Goal: Download file/media

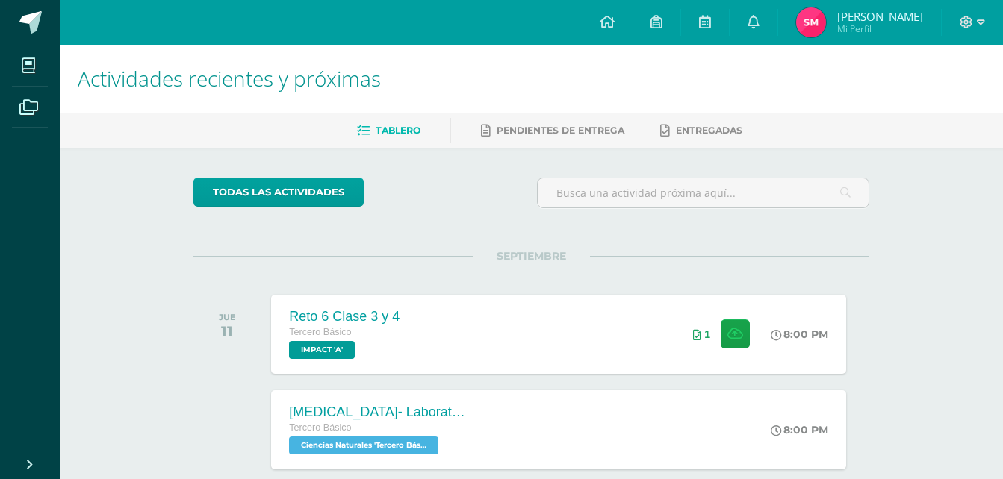
scroll to position [805, 0]
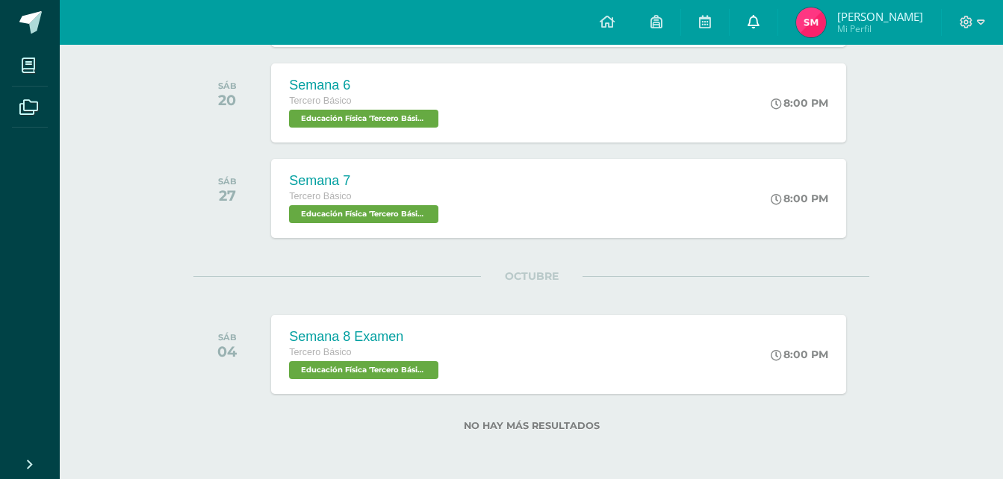
click at [759, 17] on icon at bounding box center [753, 21] width 12 height 13
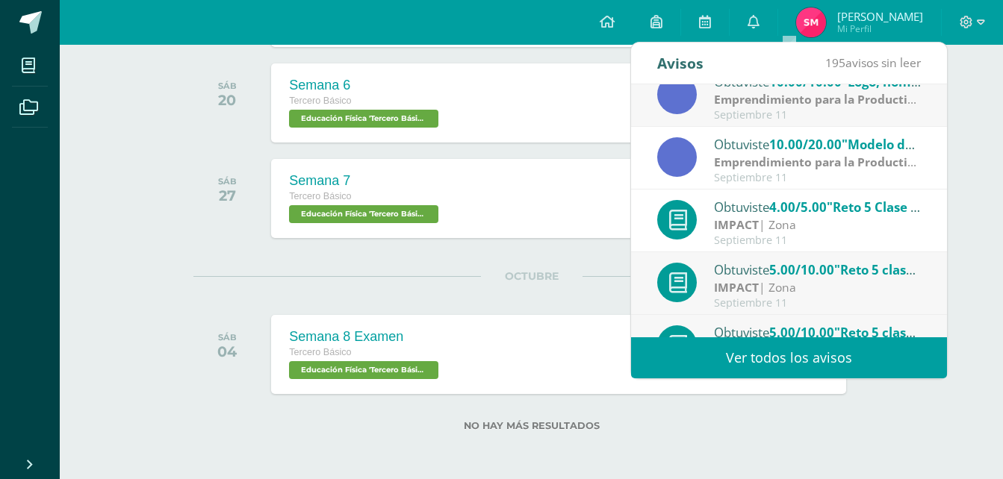
scroll to position [249, 0]
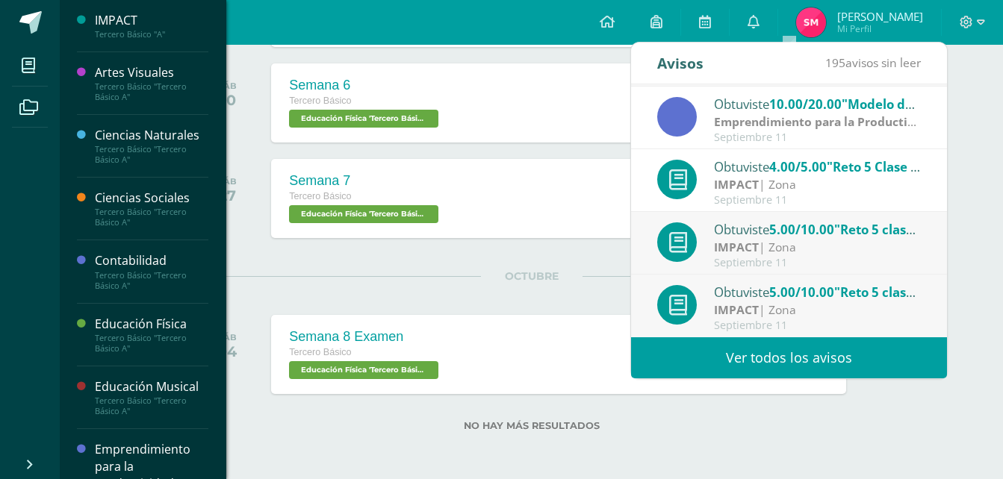
click at [132, 258] on div "Contabilidad" at bounding box center [151, 260] width 113 height 17
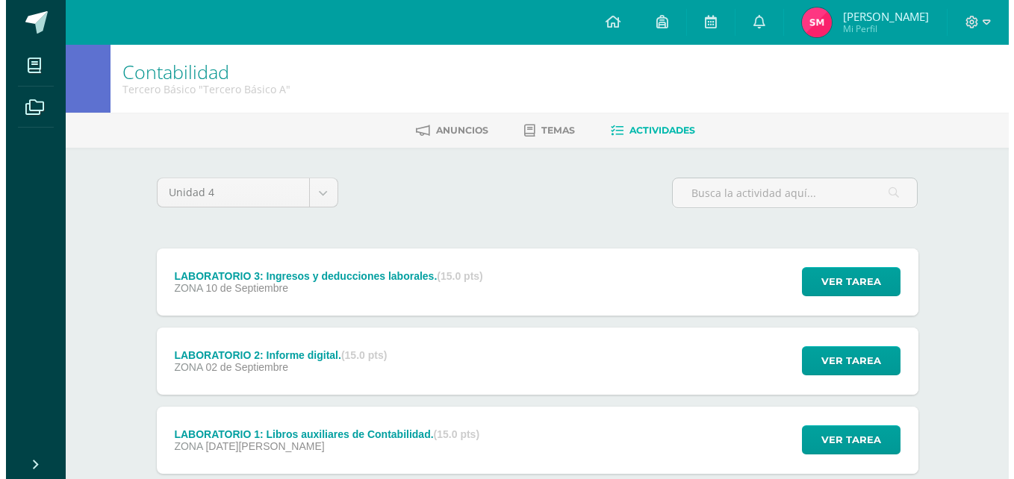
scroll to position [94, 0]
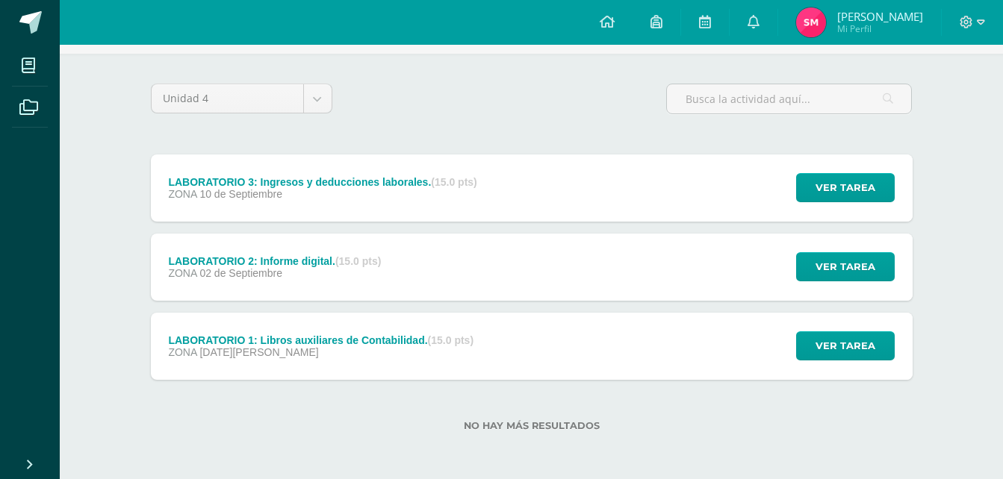
click at [323, 214] on div "LABORATORIO 3: Ingresos y deducciones laborales. (15.0 pts) ZONA 10 de Septiemb…" at bounding box center [323, 188] width 344 height 67
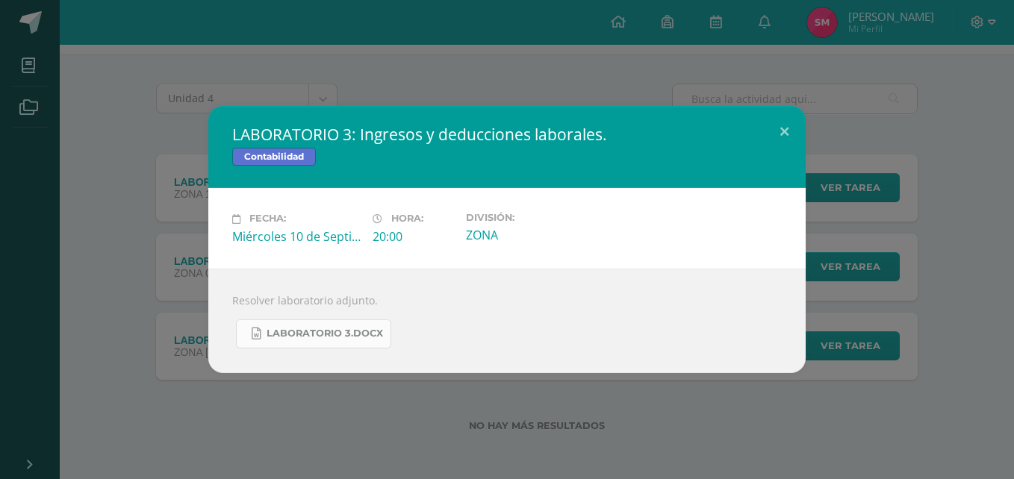
click at [293, 328] on span "LABORATORIO 3.docx" at bounding box center [325, 334] width 116 height 12
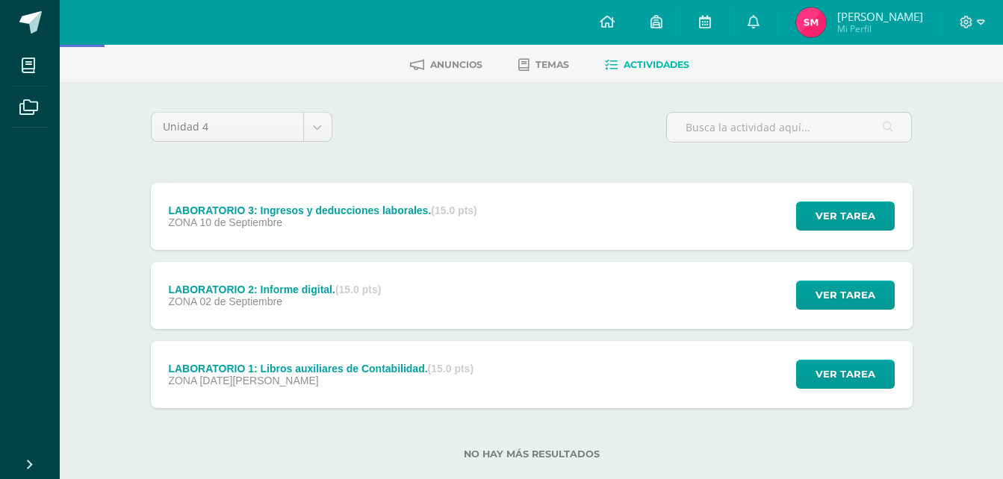
scroll to position [94, 0]
